Goal: Information Seeking & Learning: Learn about a topic

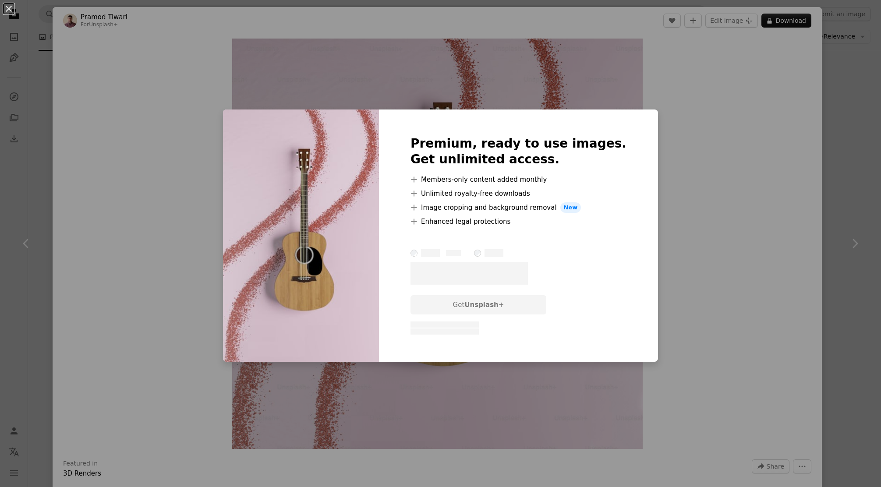
scroll to position [339, 0]
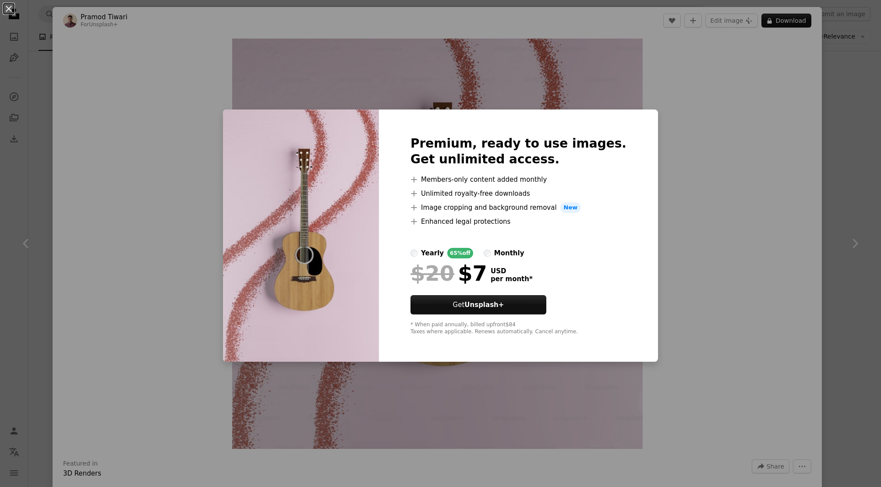
drag, startPoint x: 104, startPoint y: 106, endPoint x: 108, endPoint y: 96, distance: 11.4
click at [104, 106] on div "An X shape Premium, ready to use images. Get unlimited access. A plus sign Memb…" at bounding box center [440, 243] width 881 height 487
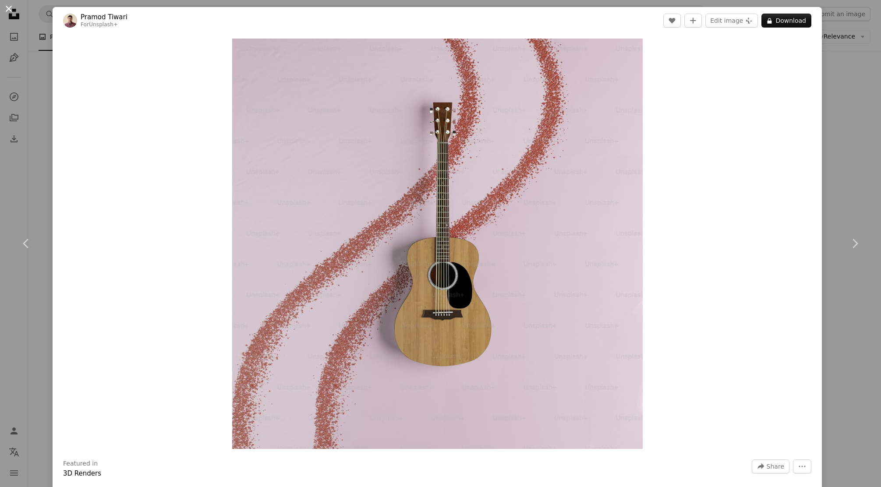
click at [13, 10] on button "An X shape" at bounding box center [9, 9] width 11 height 11
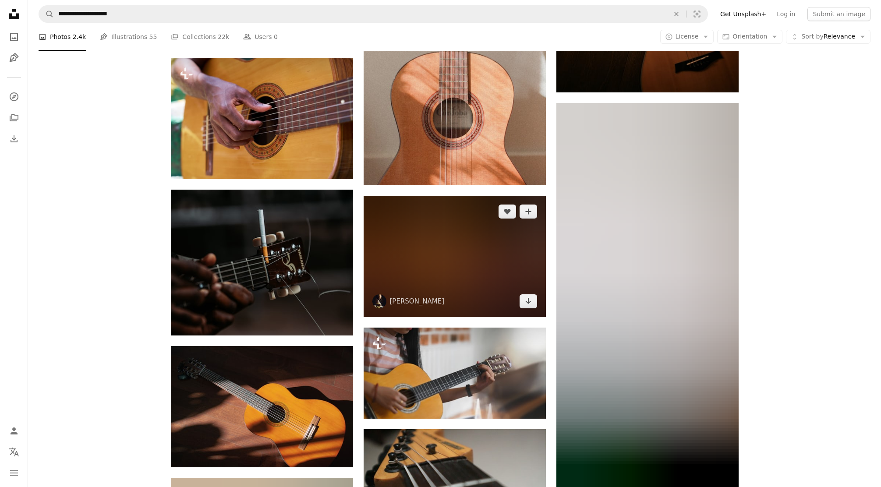
scroll to position [3814, 0]
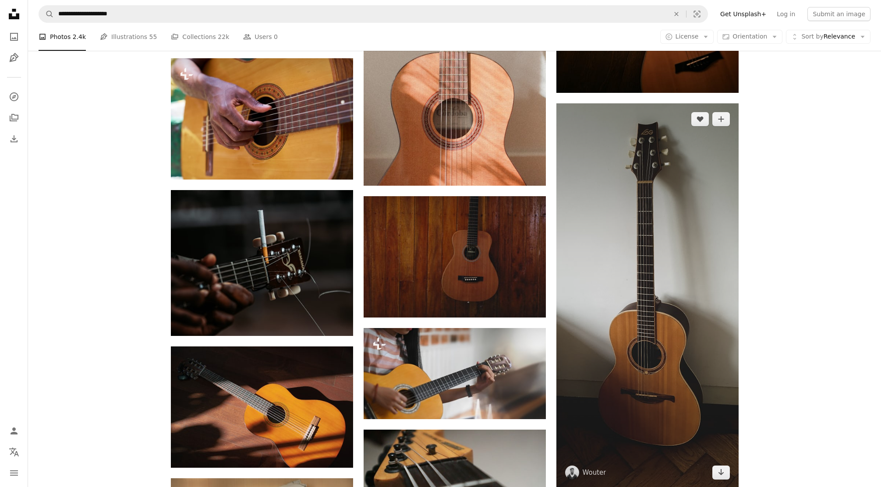
click at [617, 357] on img at bounding box center [648, 295] width 182 height 385
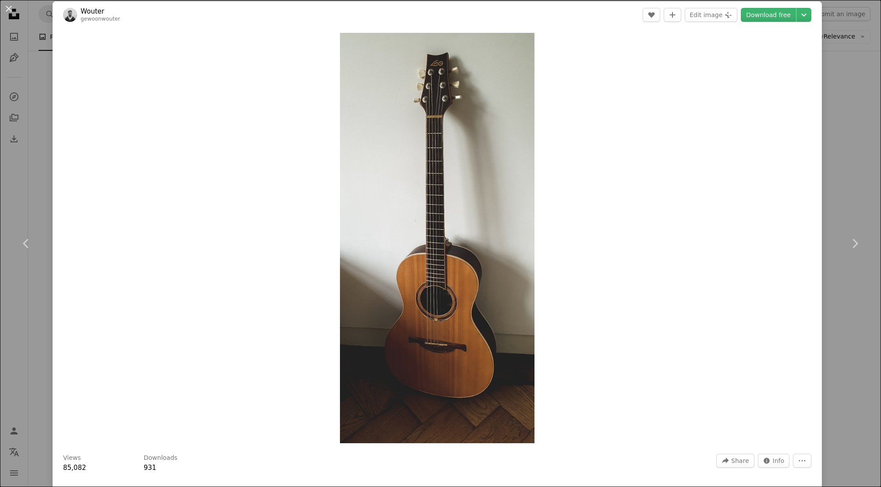
click at [822, 187] on div "Zoom in" at bounding box center [438, 237] width 770 height 419
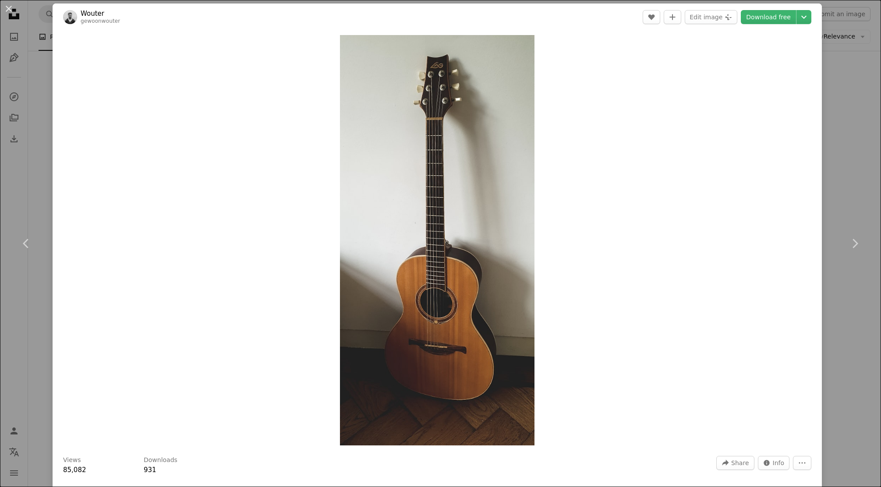
scroll to position [3, 0]
click at [845, 168] on div "An X shape Chevron left Chevron right Wouter gewoonwouter A heart A plus sign E…" at bounding box center [440, 243] width 881 height 487
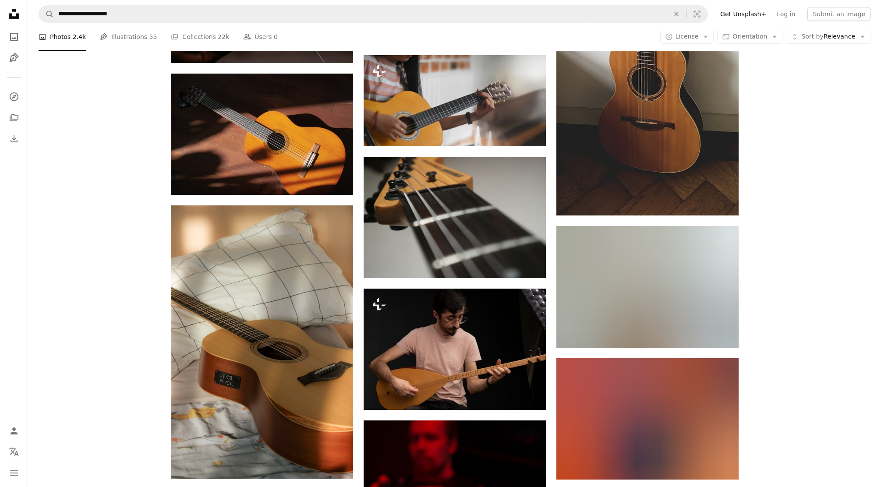
scroll to position [4087, 0]
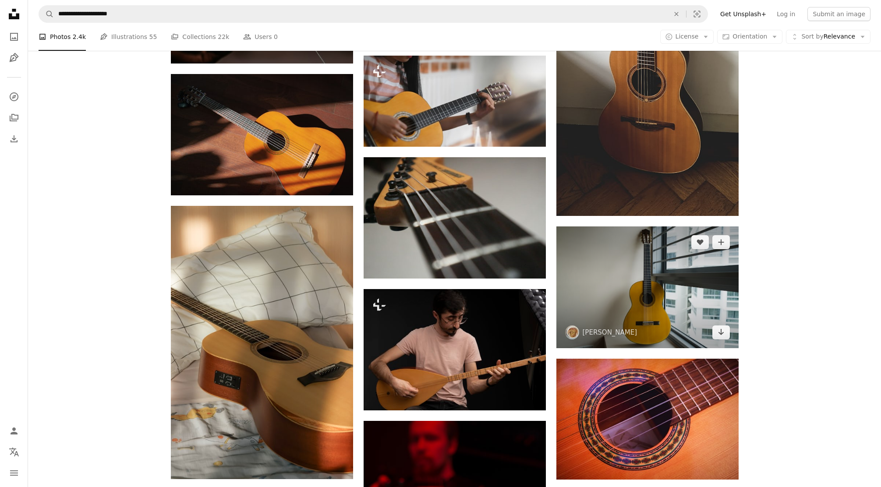
click at [679, 267] on img at bounding box center [648, 288] width 182 height 122
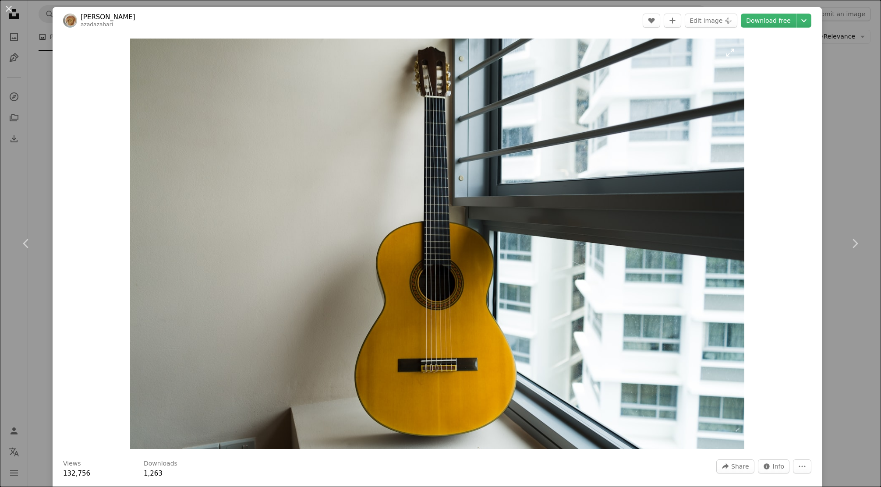
click at [412, 358] on img "Zoom in on this image" at bounding box center [437, 244] width 615 height 411
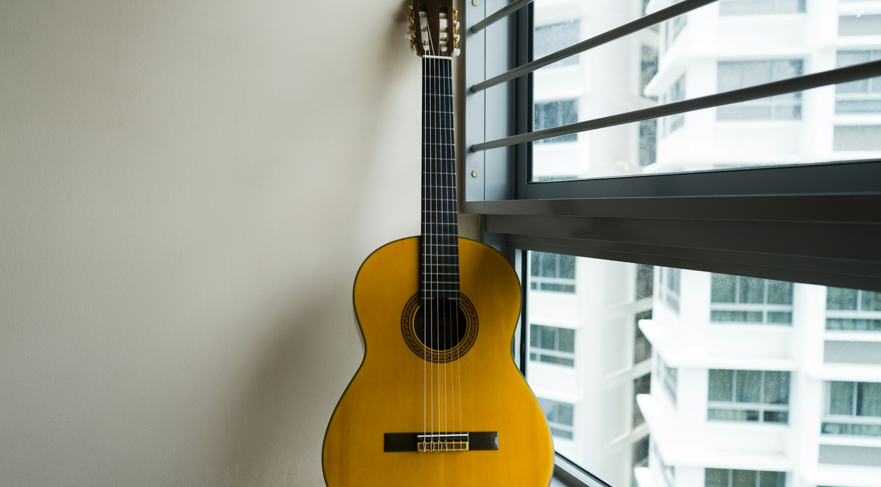
scroll to position [20, 0]
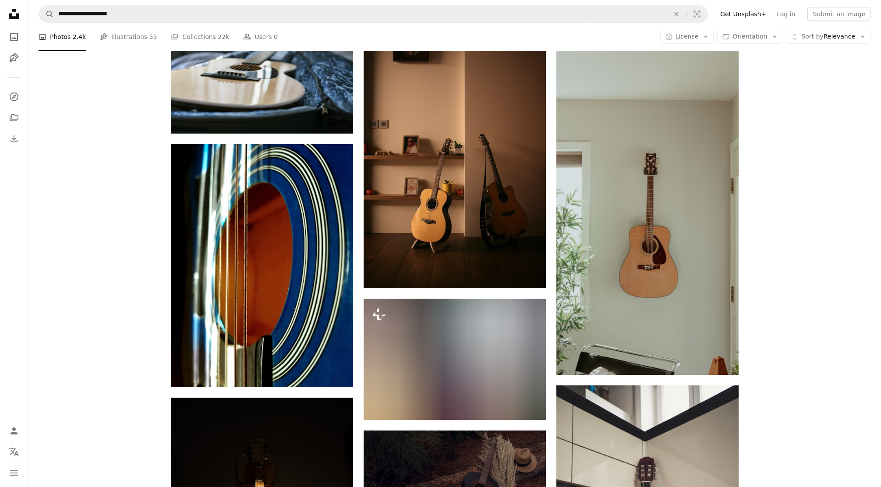
scroll to position [10298, 0]
